Goal: Information Seeking & Learning: Learn about a topic

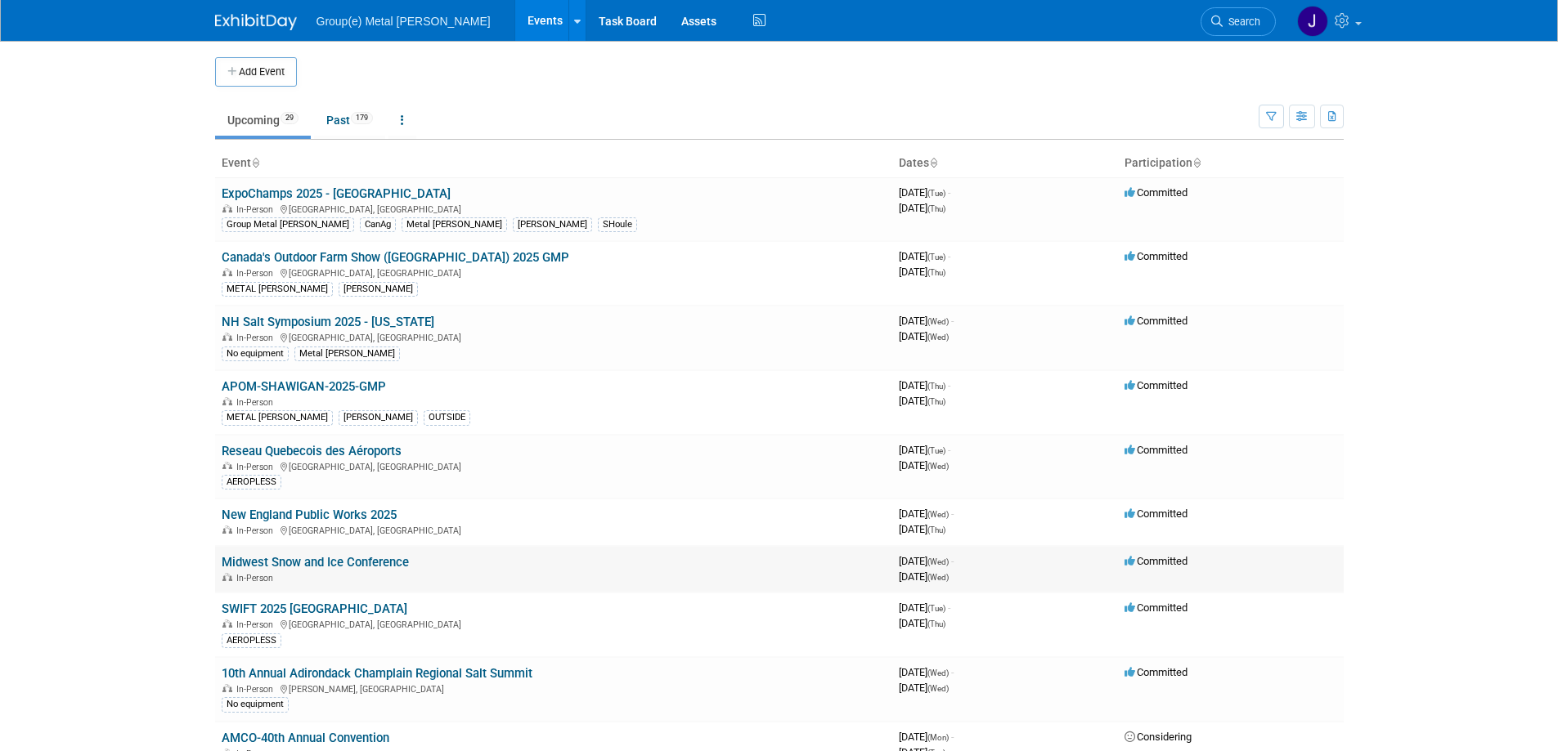
click at [374, 563] on link "Midwest Snow and Ice Conference" at bounding box center [315, 562] width 187 height 15
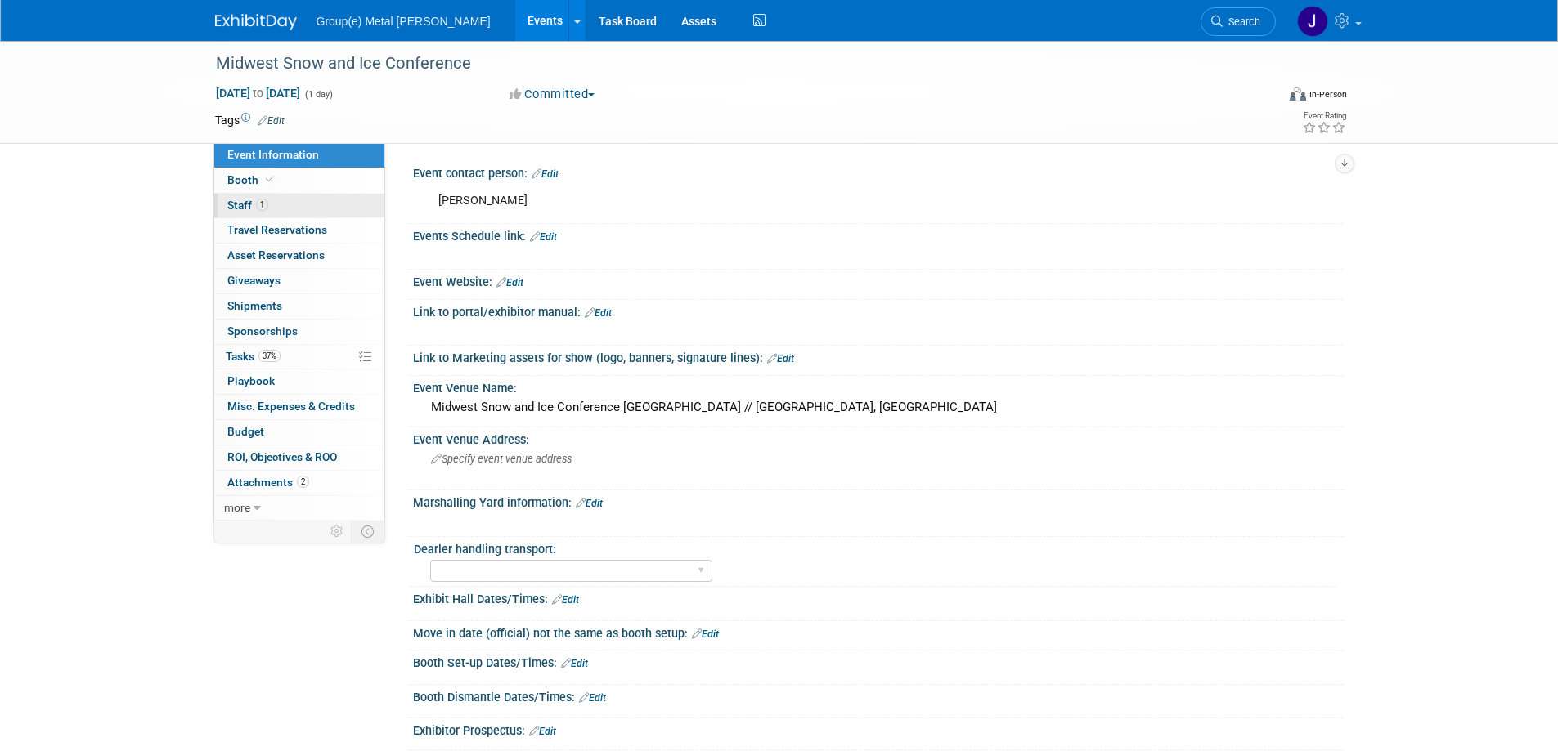
click at [240, 200] on span "Staff 1" at bounding box center [247, 205] width 41 height 13
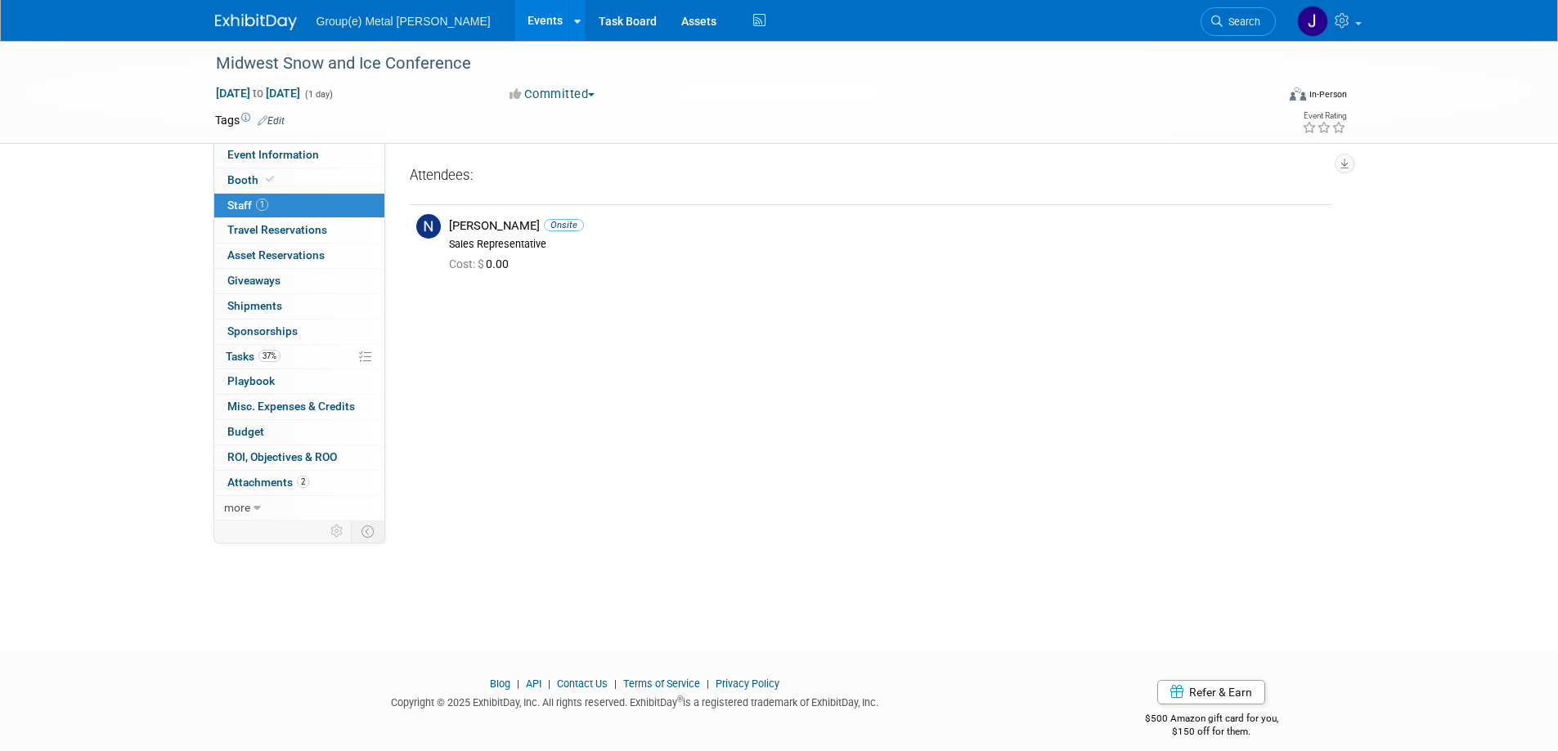
click at [244, 22] on img at bounding box center [256, 22] width 82 height 16
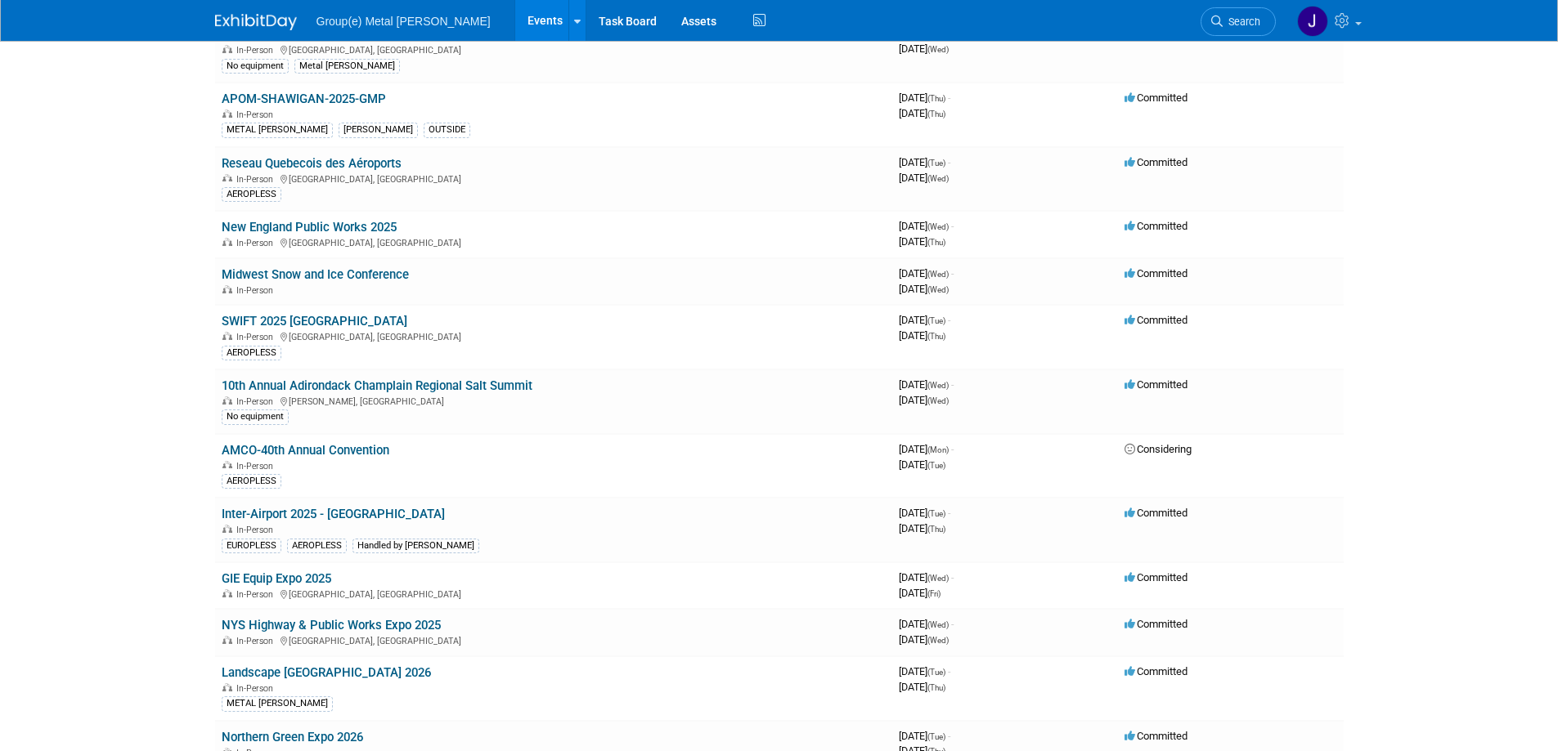
scroll to position [289, 0]
click at [327, 321] on link "SWIFT 2025 [GEOGRAPHIC_DATA]" at bounding box center [315, 320] width 186 height 15
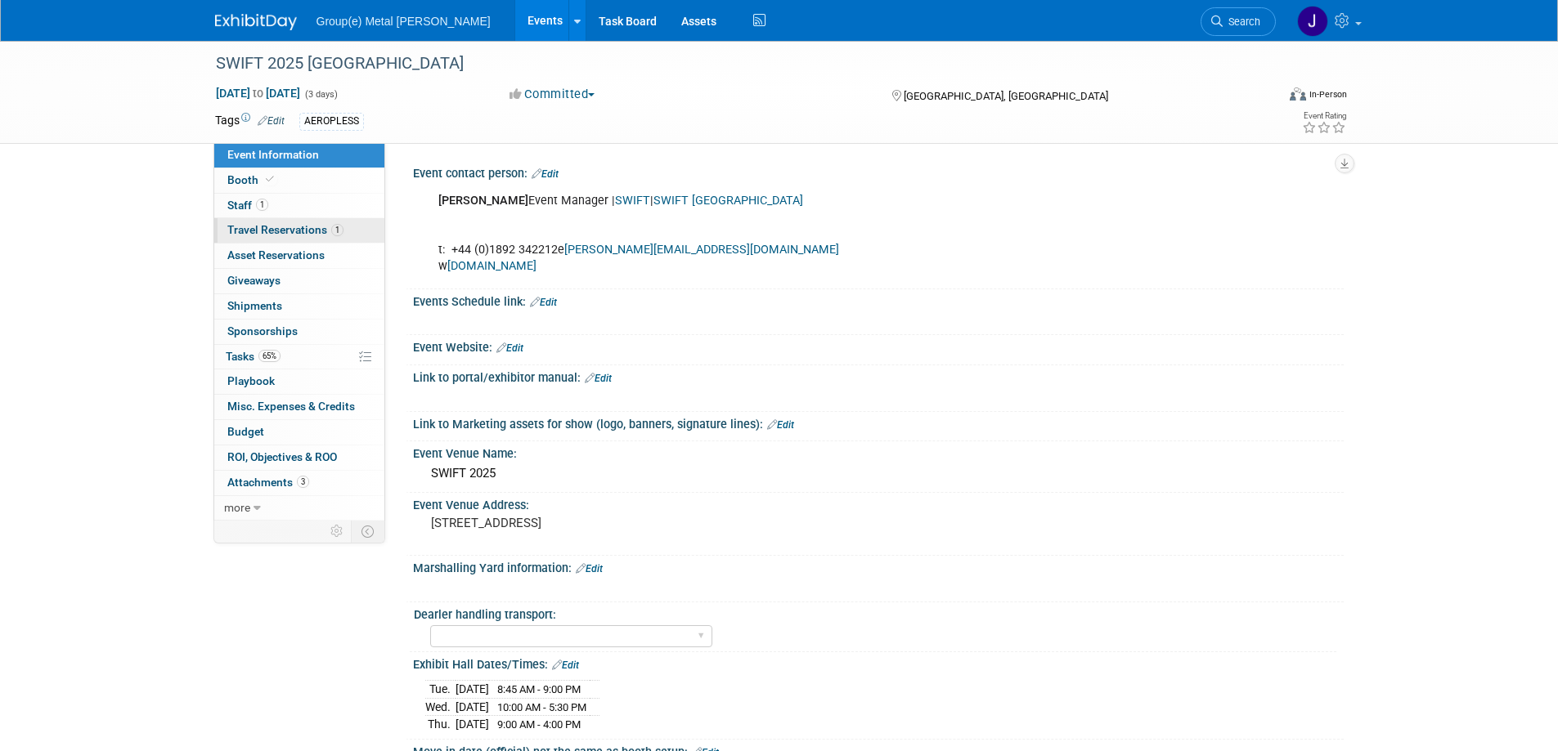
click at [301, 231] on span "Travel Reservations 1" at bounding box center [285, 229] width 116 height 13
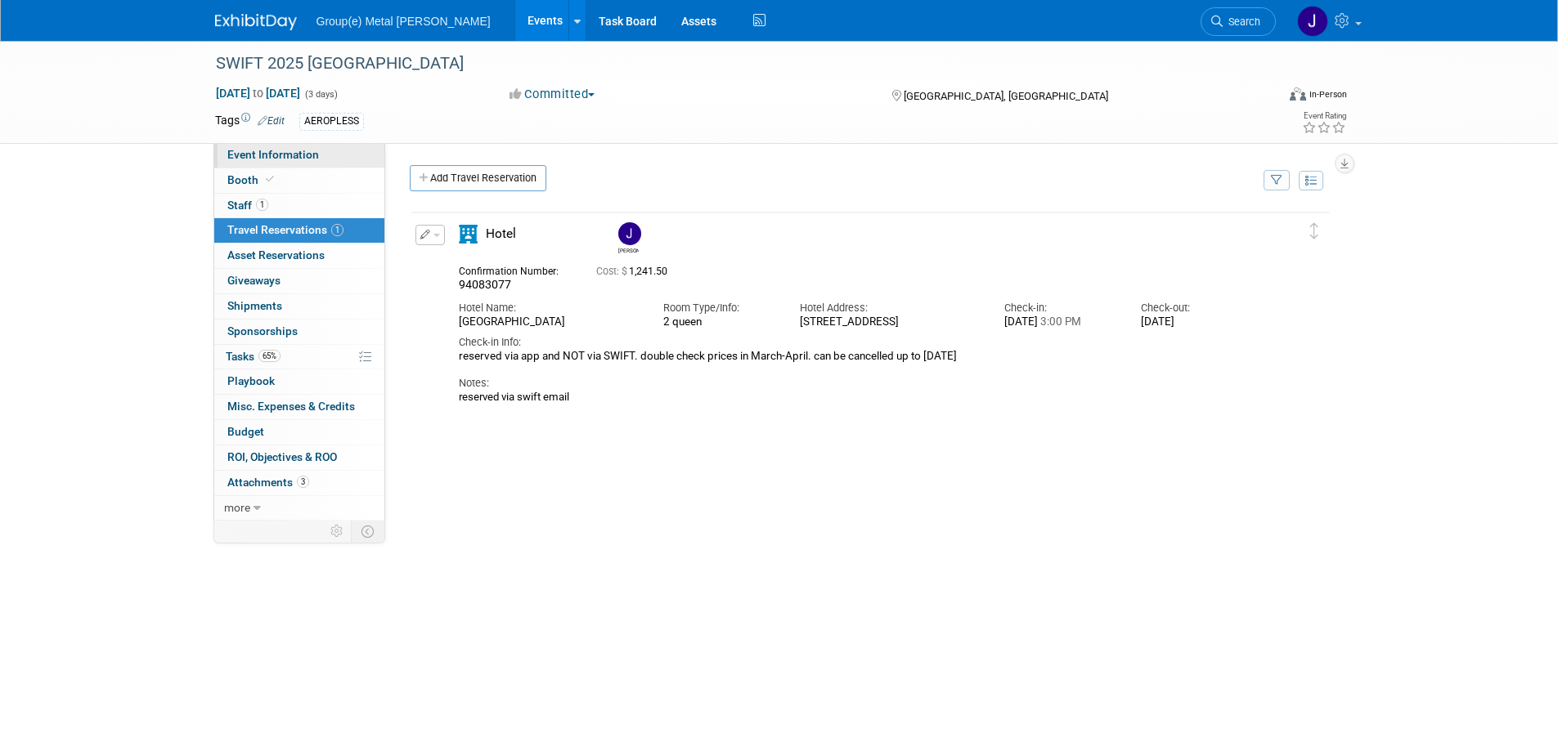
click at [251, 155] on span "Event Information" at bounding box center [273, 154] width 92 height 13
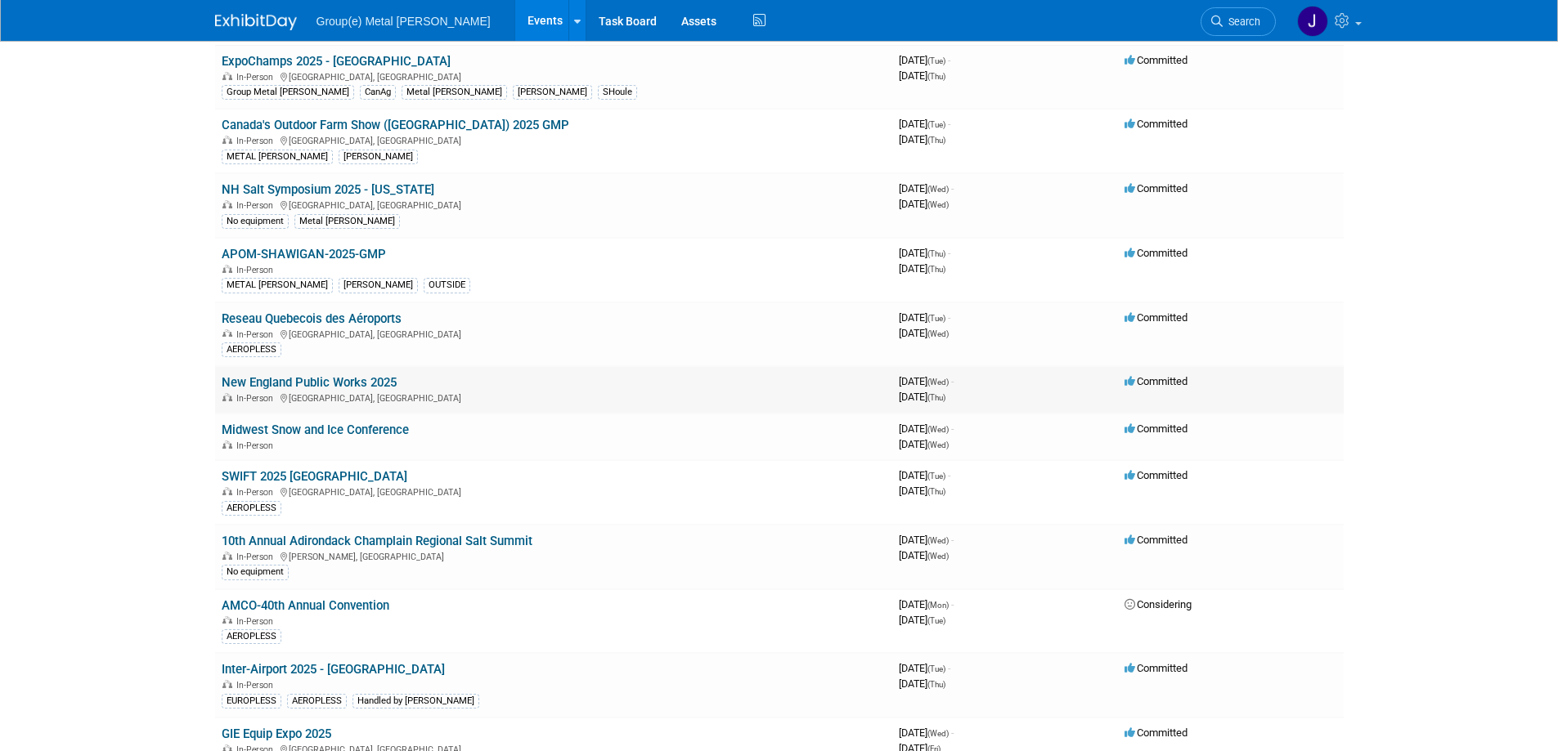
scroll to position [137, 0]
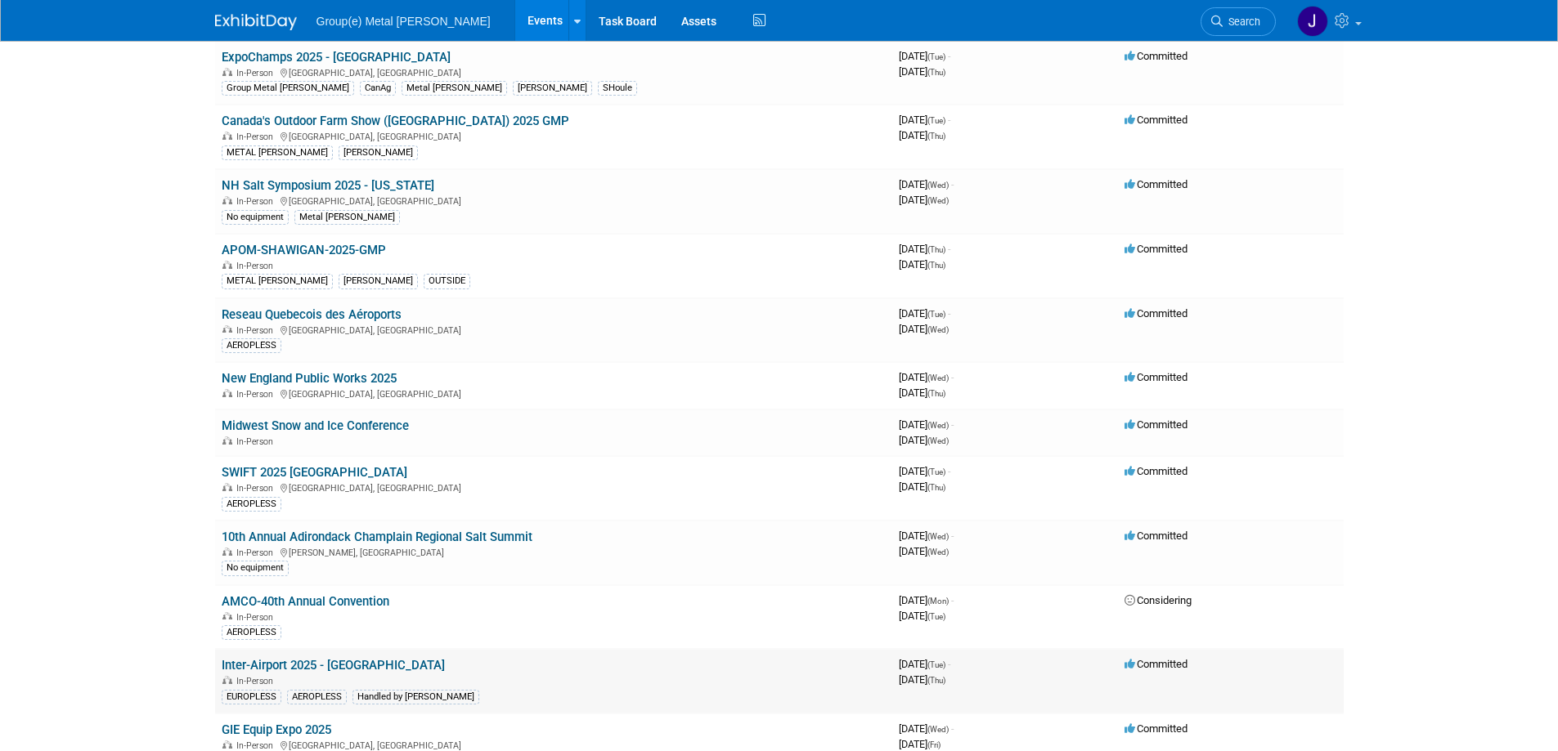
click at [348, 670] on link "Inter-Airport 2025 - [GEOGRAPHIC_DATA]" at bounding box center [333, 665] width 223 height 15
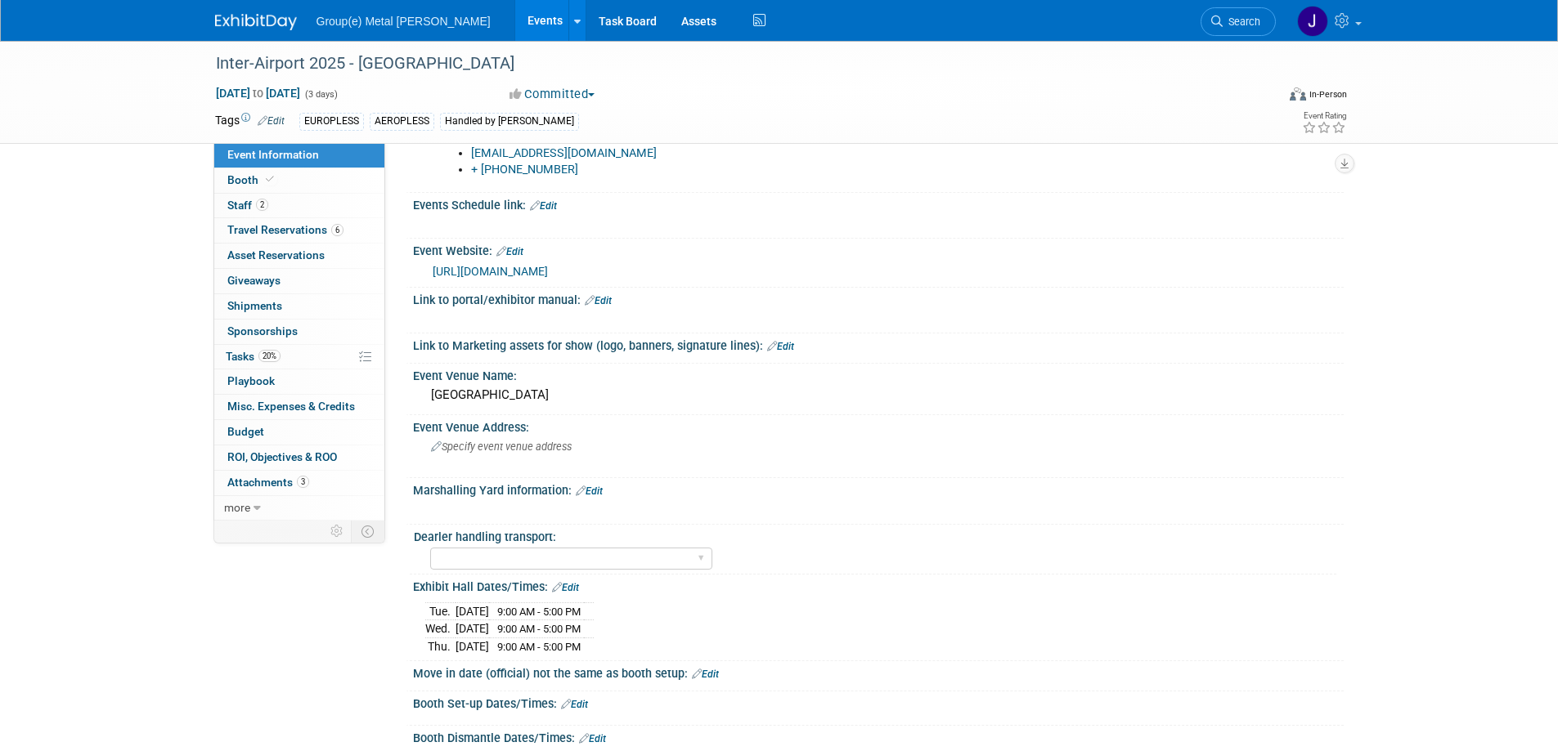
scroll to position [48, 0]
